Goal: Transaction & Acquisition: Purchase product/service

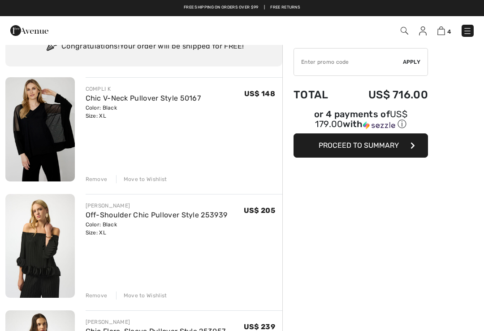
scroll to position [34, 0]
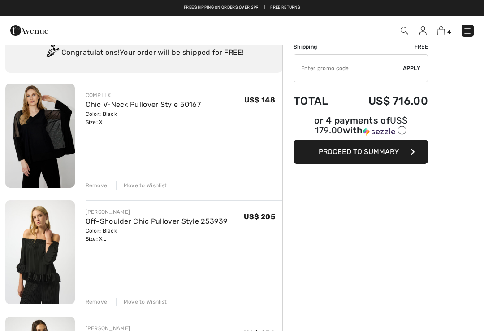
click at [395, 159] on button "Proceed to Summary" at bounding box center [361, 152] width 135 height 24
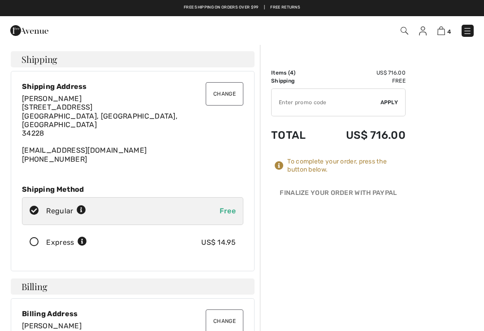
click at [223, 88] on button "Change" at bounding box center [225, 93] width 38 height 23
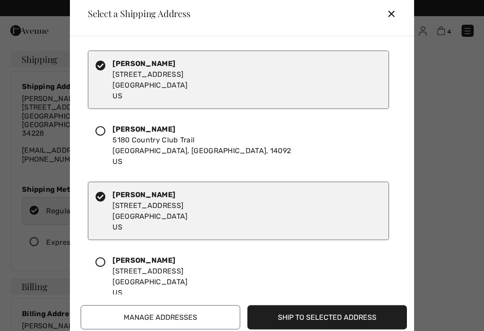
click at [102, 139] on div at bounding box center [104, 144] width 17 height 43
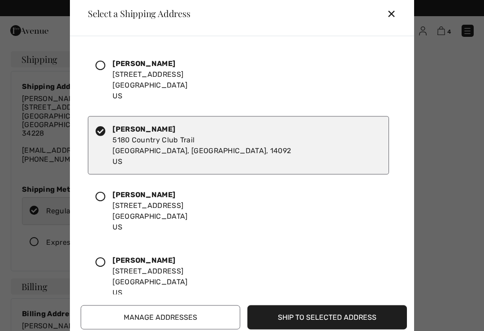
click at [358, 314] on button "Ship to Selected Address" at bounding box center [328, 317] width 160 height 24
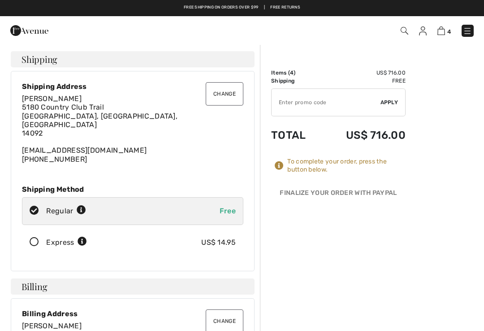
click at [27, 237] on icon at bounding box center [34, 241] width 24 height 9
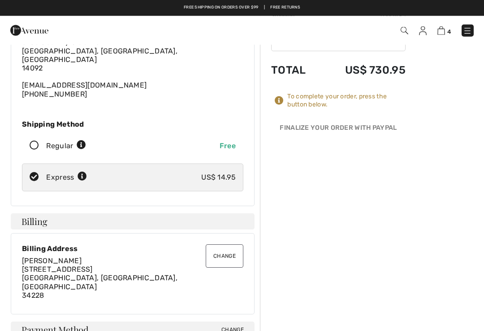
scroll to position [65, 0]
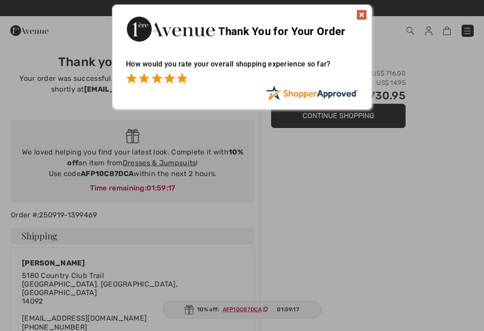
click at [184, 82] on span at bounding box center [182, 78] width 11 height 11
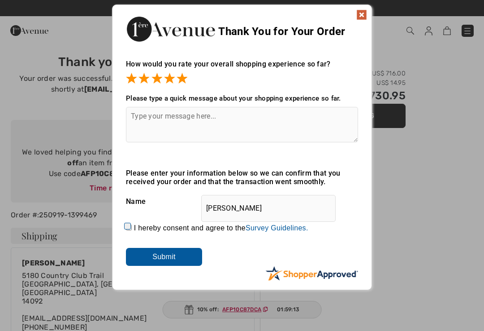
click at [272, 125] on textarea at bounding box center [242, 124] width 232 height 35
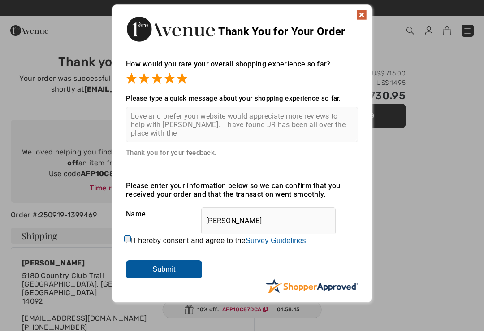
click at [185, 127] on textarea "Love and prefer your website would appreciate more reviews to help with [PERSON…" at bounding box center [242, 124] width 232 height 35
click at [335, 130] on textarea "Love and prefer your website would appreciate more reviews to help. I have foun…" at bounding box center [242, 124] width 232 height 35
type textarea "Love and prefer your website would appreciate more reviews to help. I have foun…"
click at [164, 266] on input "Submit" at bounding box center [164, 269] width 76 height 18
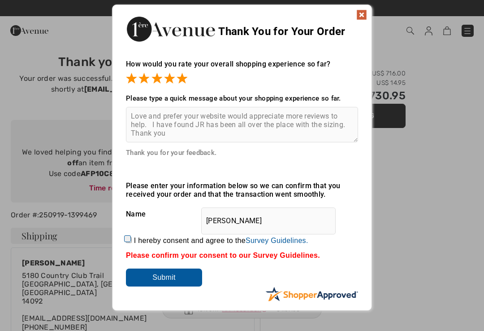
click at [144, 217] on div "Name [PERSON_NAME]" at bounding box center [242, 214] width 232 height 22
click at [131, 241] on input "I hereby consent and agree to the By submitting a review, you grant permission …" at bounding box center [129, 240] width 6 height 6
checkbox input "true"
click at [154, 280] on input "Submit" at bounding box center [164, 277] width 76 height 18
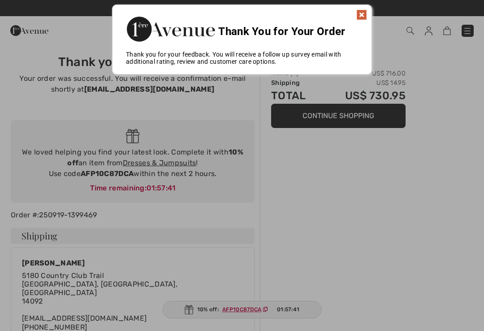
click at [359, 20] on img at bounding box center [362, 14] width 11 height 11
